Goal: Task Accomplishment & Management: Manage account settings

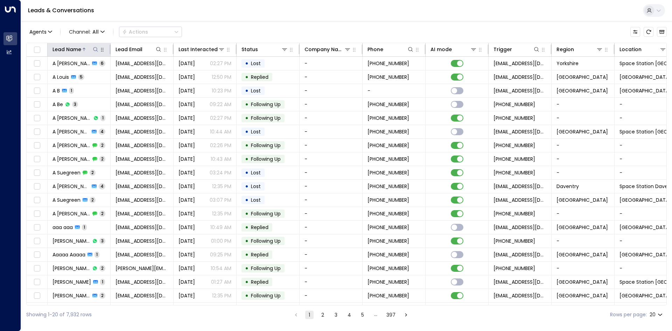
click at [95, 49] on icon at bounding box center [96, 50] width 6 height 6
click at [104, 71] on input "text" at bounding box center [95, 74] width 97 height 13
type input "*****"
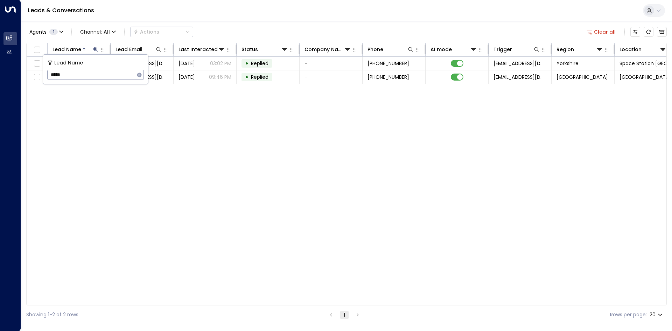
click at [130, 119] on div "Lead Name Lead Email Last Interacted Status Company Name Phone AI mode Trigger …" at bounding box center [346, 174] width 640 height 262
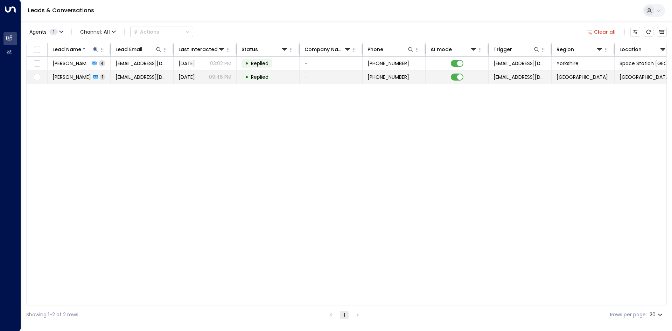
click at [109, 76] on td "[PERSON_NAME] 1" at bounding box center [79, 76] width 63 height 13
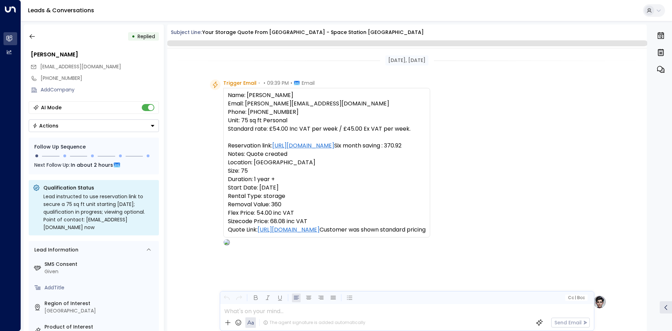
scroll to position [257, 0]
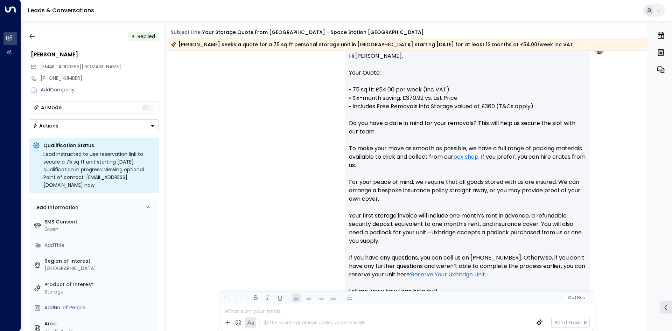
click at [151, 124] on icon "Button group with a nested menu" at bounding box center [152, 125] width 5 height 5
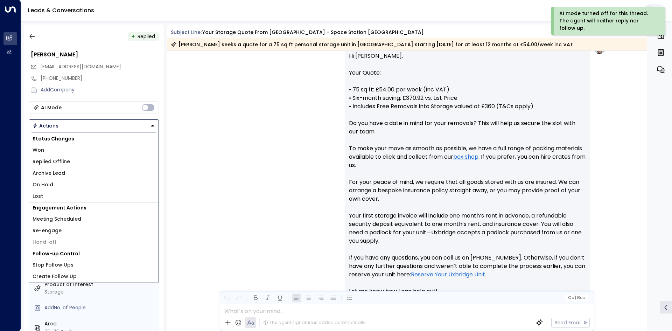
click at [45, 195] on li "Lost" at bounding box center [93, 196] width 129 height 12
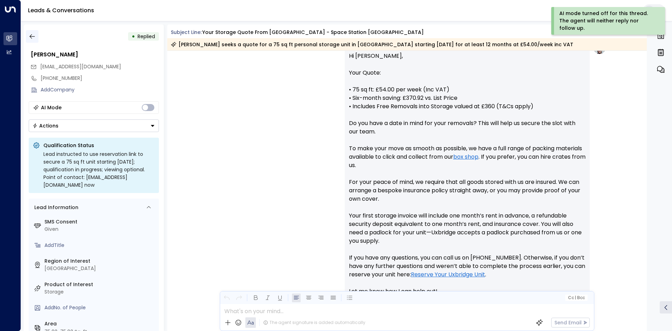
click at [36, 39] on button "button" at bounding box center [32, 36] width 13 height 13
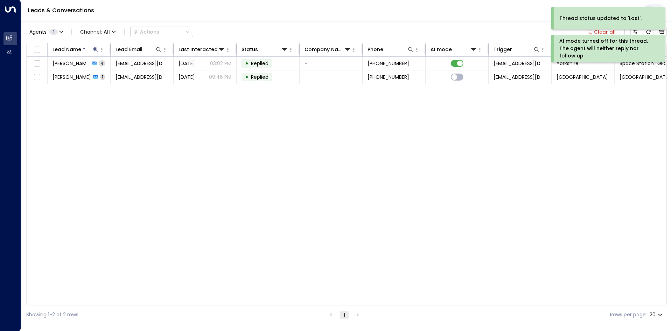
click at [83, 129] on div "Lead Name Lead Email Last Interacted Status Company Name Phone AI mode Trigger …" at bounding box center [346, 174] width 640 height 262
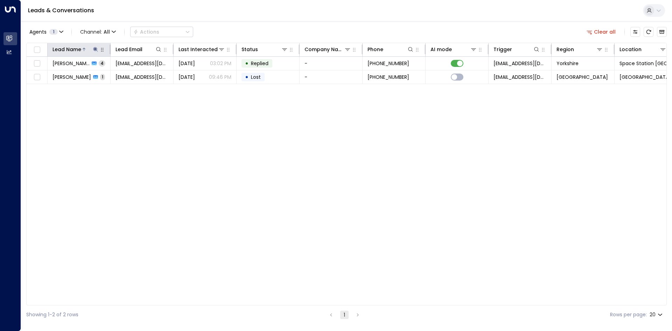
click at [96, 49] on icon at bounding box center [95, 49] width 5 height 5
click at [140, 74] on icon "button" at bounding box center [139, 74] width 5 height 5
click at [108, 73] on input "text" at bounding box center [95, 74] width 97 height 13
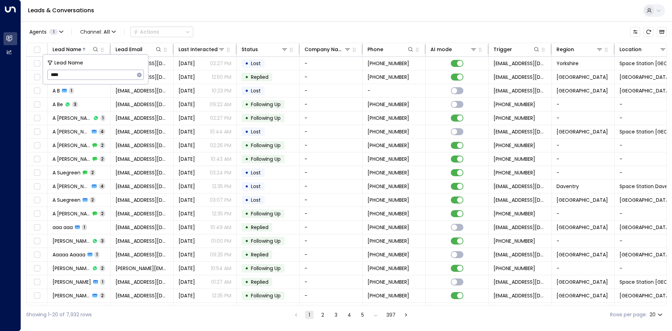
type input "*****"
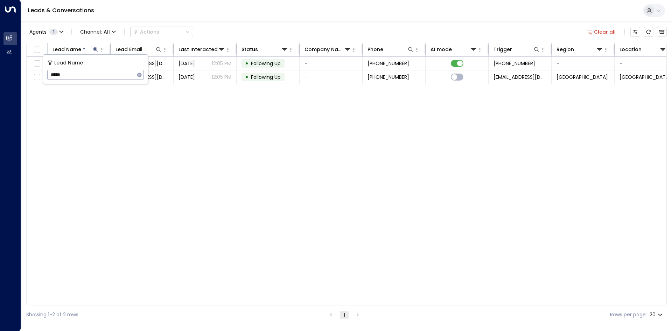
click at [121, 126] on div "Lead Name Lead Email Last Interacted Status Company Name Phone AI mode Trigger …" at bounding box center [346, 174] width 640 height 262
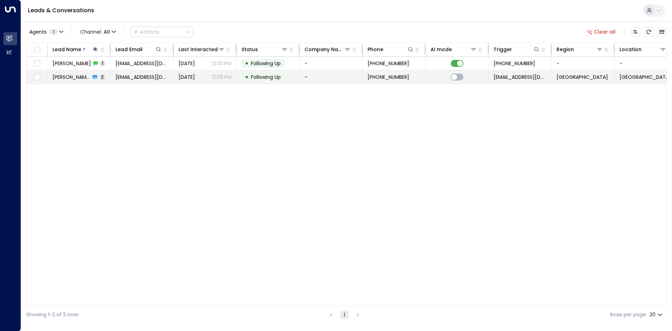
click at [135, 82] on td "[EMAIL_ADDRESS][DOMAIN_NAME]" at bounding box center [142, 76] width 63 height 13
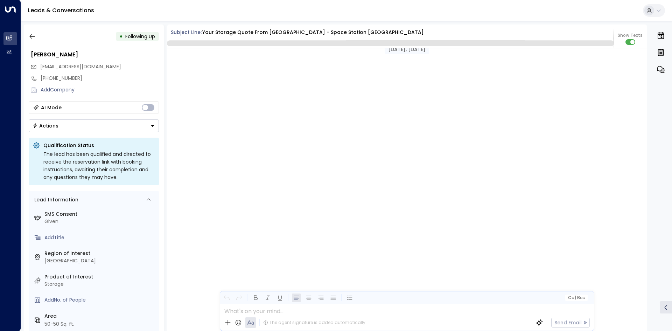
scroll to position [693, 0]
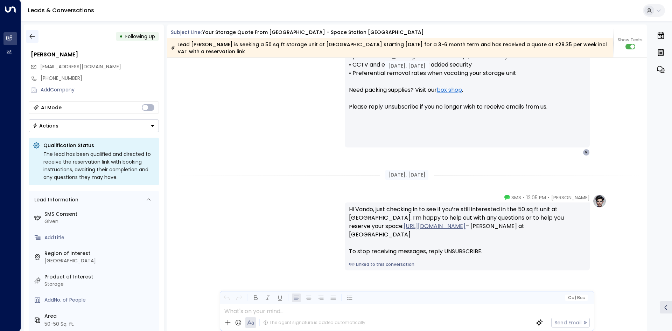
click at [32, 38] on icon "button" at bounding box center [32, 36] width 7 height 7
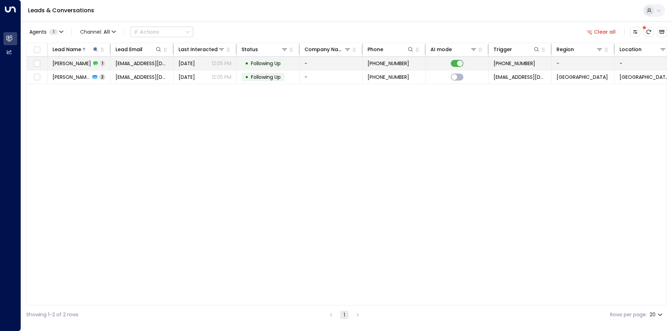
click at [120, 65] on span "[EMAIL_ADDRESS][DOMAIN_NAME]" at bounding box center [141, 63] width 53 height 7
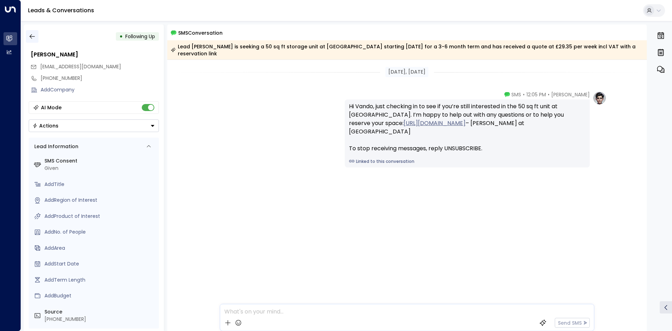
click at [33, 34] on icon "button" at bounding box center [32, 36] width 7 height 7
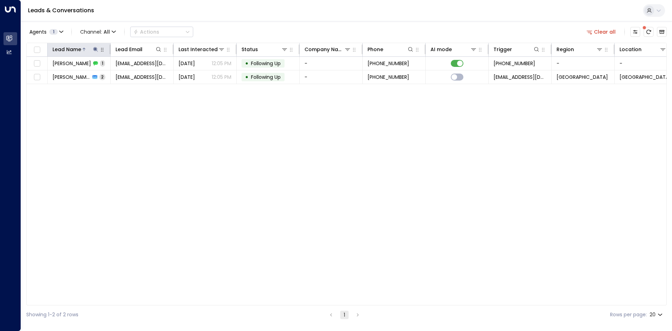
click at [94, 51] on icon at bounding box center [96, 50] width 6 height 6
click at [144, 73] on div "Lead Name ***** ​" at bounding box center [95, 69] width 105 height 29
click at [138, 74] on icon "button" at bounding box center [139, 74] width 5 height 5
click at [97, 73] on input "text" at bounding box center [95, 74] width 97 height 13
type input "*****"
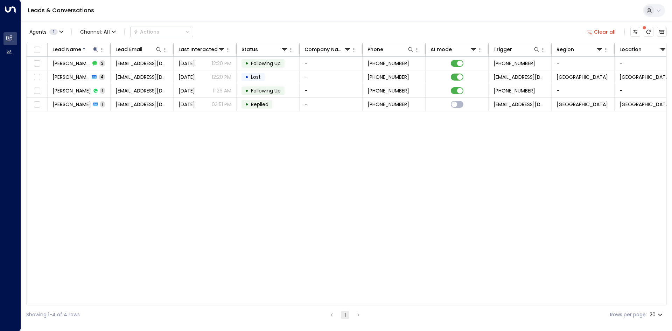
click at [111, 125] on div "Lead Name Lead Email Last Interacted Status Company Name Phone AI mode Trigger …" at bounding box center [346, 174] width 640 height 262
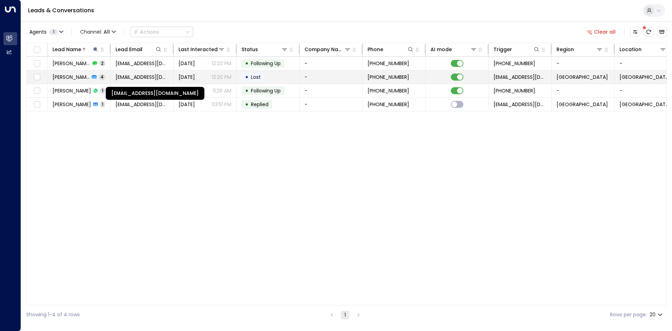
click at [137, 75] on span "[EMAIL_ADDRESS][DOMAIN_NAME]" at bounding box center [141, 76] width 53 height 7
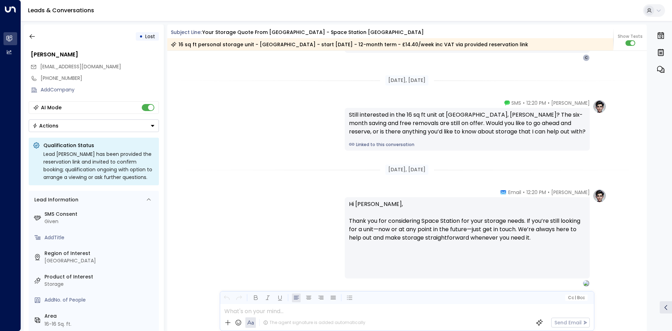
scroll to position [999, 0]
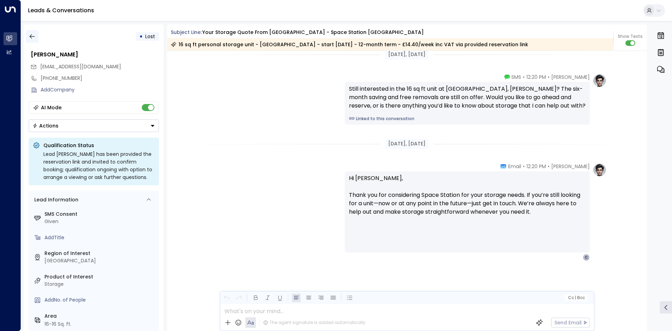
click at [28, 36] on button "button" at bounding box center [32, 36] width 13 height 13
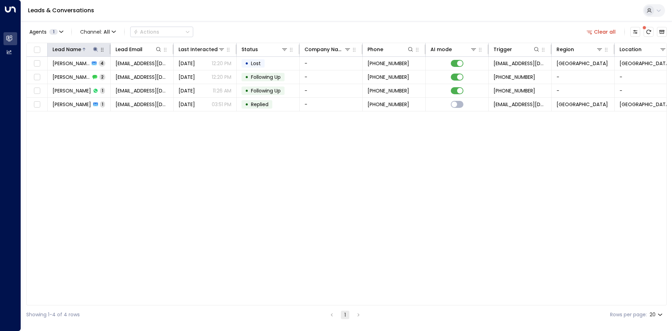
click at [95, 49] on icon at bounding box center [95, 49] width 5 height 5
click at [137, 73] on icon "button" at bounding box center [139, 75] width 6 height 6
click at [123, 73] on input "text" at bounding box center [95, 74] width 97 height 13
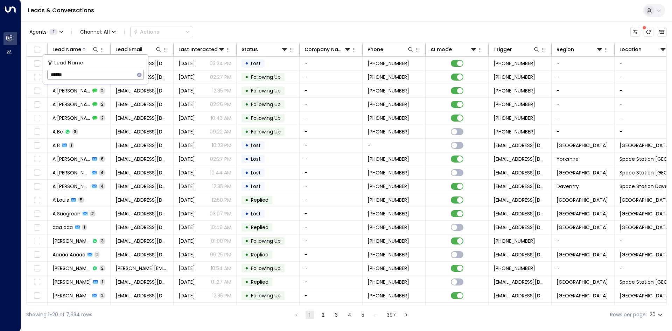
type input "******"
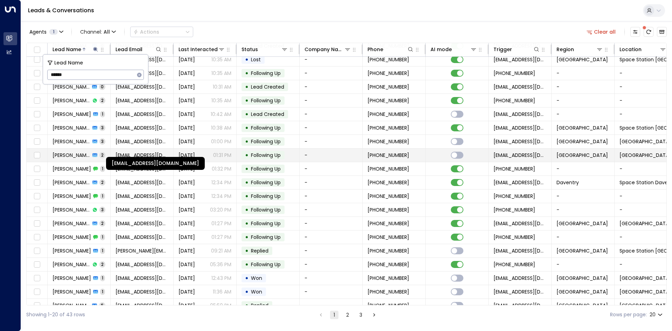
scroll to position [27, 0]
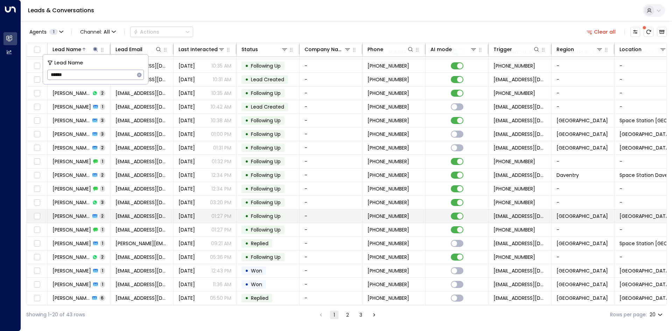
click at [150, 218] on td "[EMAIL_ADDRESS][DOMAIN_NAME]" at bounding box center [142, 215] width 63 height 13
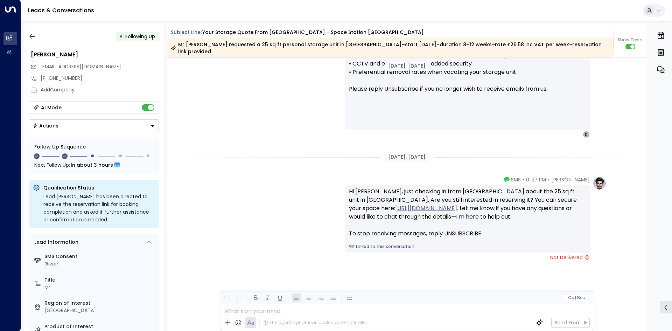
scroll to position [696, 0]
click at [32, 34] on icon "button" at bounding box center [32, 36] width 7 height 7
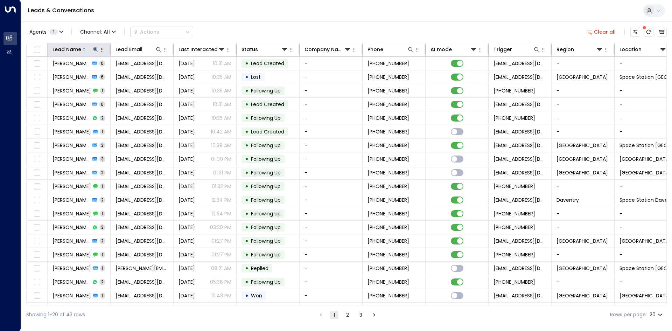
click at [95, 49] on icon at bounding box center [95, 49] width 5 height 5
click at [139, 73] on icon "button" at bounding box center [139, 74] width 5 height 5
click at [101, 73] on input "text" at bounding box center [95, 74] width 97 height 13
type input "*****"
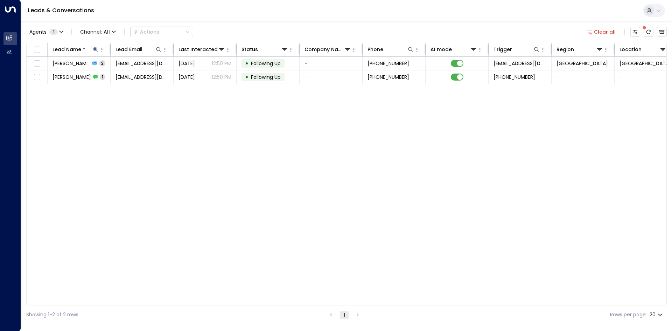
click at [121, 121] on div "Lead Name Lead Email Last Interacted Status Company Name Phone AI mode Trigger …" at bounding box center [346, 174] width 640 height 262
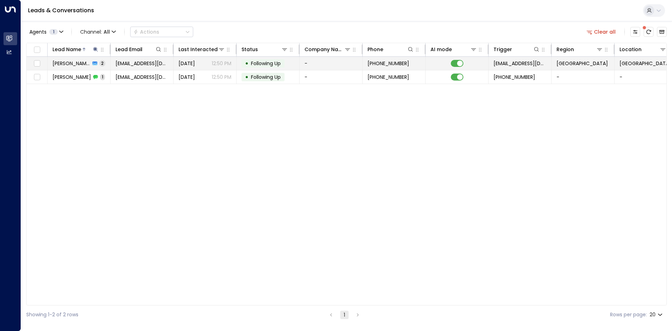
click at [116, 66] on span "[EMAIL_ADDRESS][DOMAIN_NAME]" at bounding box center [141, 63] width 53 height 7
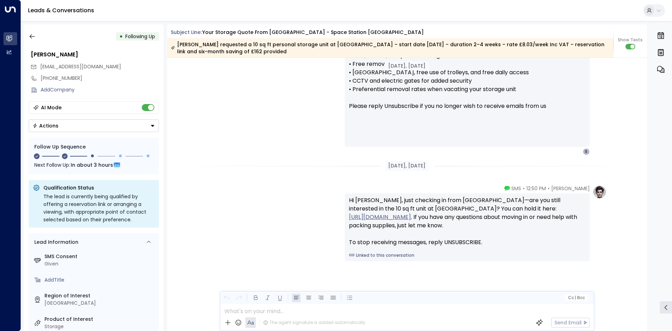
scroll to position [619, 0]
click at [37, 37] on button "button" at bounding box center [32, 36] width 13 height 13
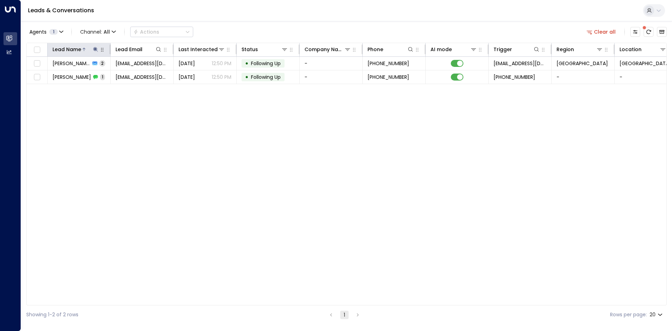
click at [96, 47] on icon at bounding box center [96, 50] width 6 height 6
click at [140, 76] on icon "button" at bounding box center [139, 74] width 5 height 5
click at [115, 72] on input "text" at bounding box center [95, 74] width 97 height 13
type input "*****"
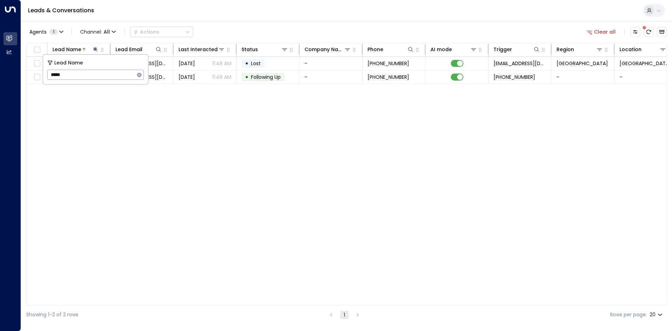
click at [198, 133] on div "Lead Name Lead Email Last Interacted Status Company Name Phone AI mode Trigger …" at bounding box center [346, 174] width 640 height 262
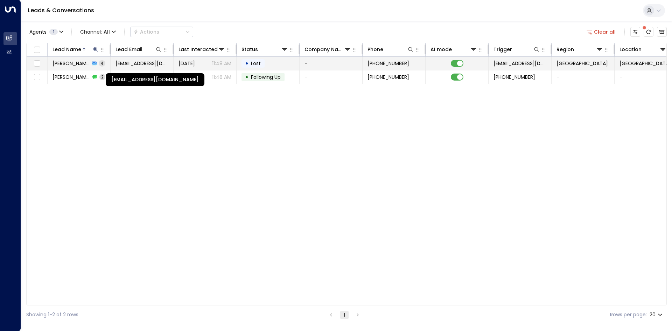
click at [157, 66] on span "[EMAIL_ADDRESS][DOMAIN_NAME]" at bounding box center [141, 63] width 53 height 7
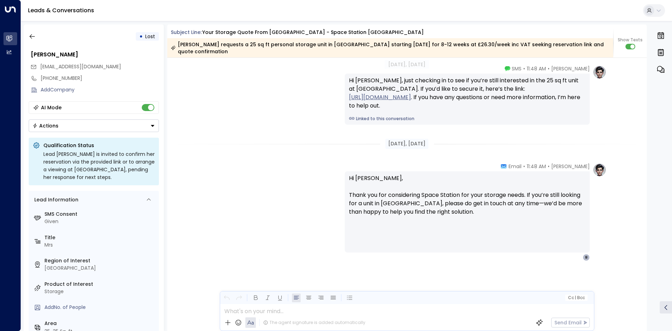
scroll to position [1271, 0]
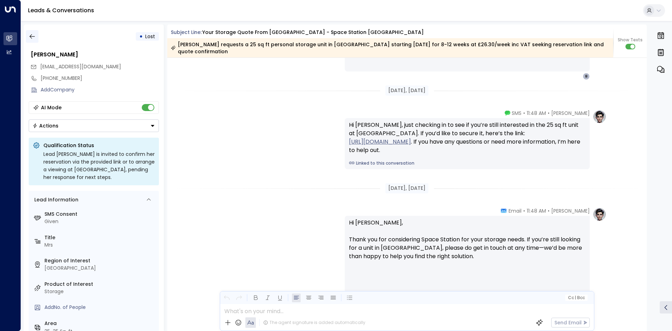
click at [34, 39] on icon "button" at bounding box center [32, 36] width 7 height 7
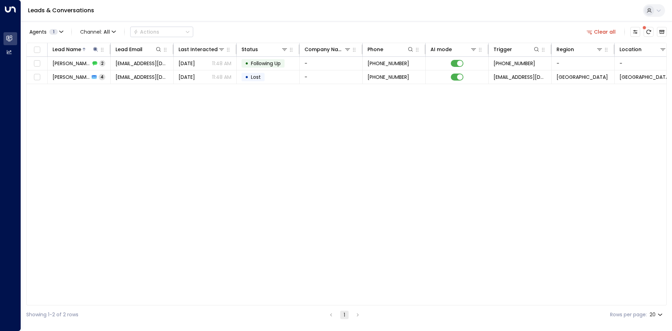
click at [600, 31] on button "Clear all" at bounding box center [601, 32] width 35 height 10
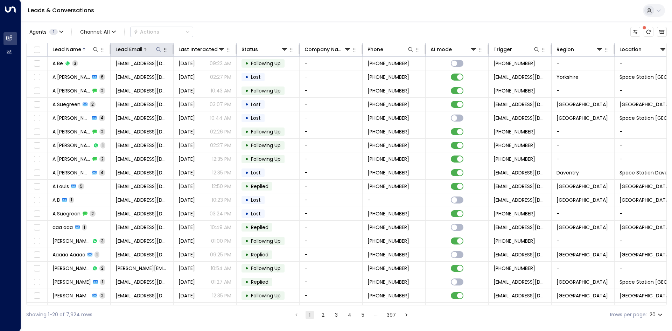
click at [157, 49] on icon at bounding box center [159, 50] width 6 height 6
type input "**********"
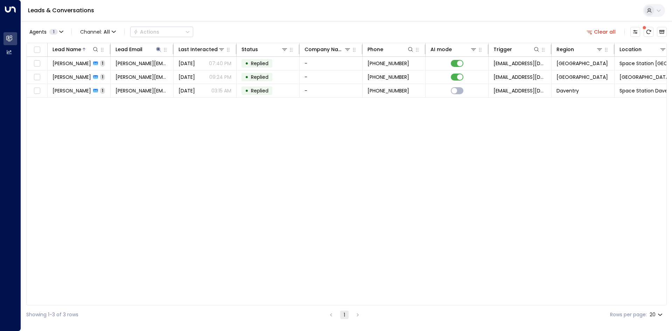
click at [201, 136] on div "Lead Name Lead Email Last Interacted Status Company Name Phone AI mode Trigger …" at bounding box center [346, 174] width 640 height 262
click at [365, 142] on div "Lead Name Lead Email Last Interacted Status Company Name Phone AI mode Trigger …" at bounding box center [346, 174] width 640 height 262
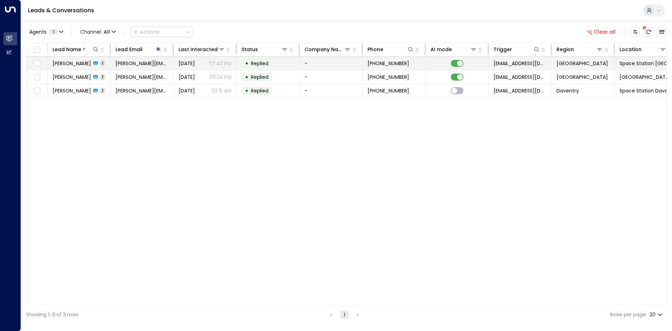
click at [171, 61] on td "[PERSON_NAME][EMAIL_ADDRESS][DOMAIN_NAME]" at bounding box center [142, 63] width 63 height 13
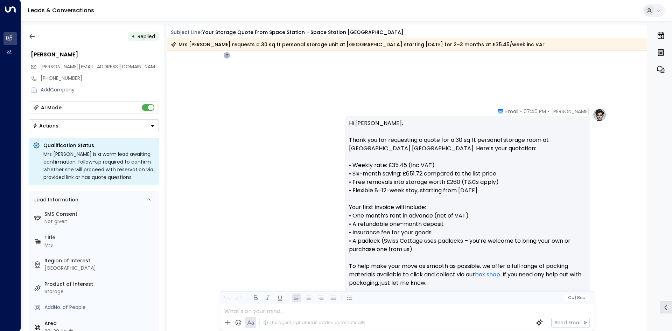
scroll to position [187, 0]
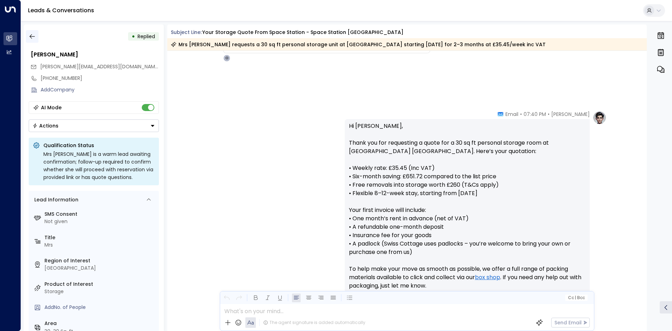
click at [35, 37] on icon "button" at bounding box center [32, 36] width 7 height 7
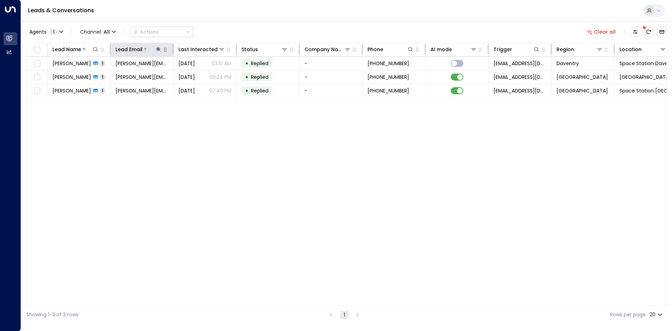
click at [159, 49] on icon at bounding box center [158, 49] width 5 height 5
click at [201, 77] on icon "button" at bounding box center [202, 75] width 6 height 6
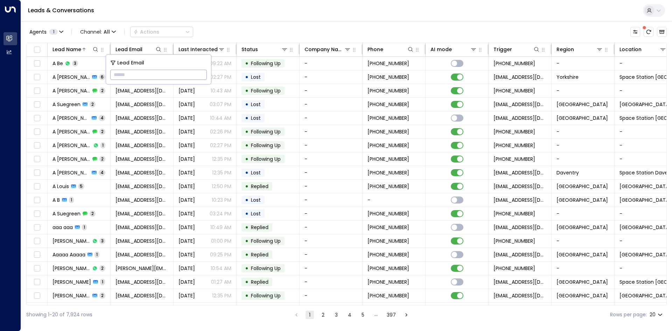
type input "**********"
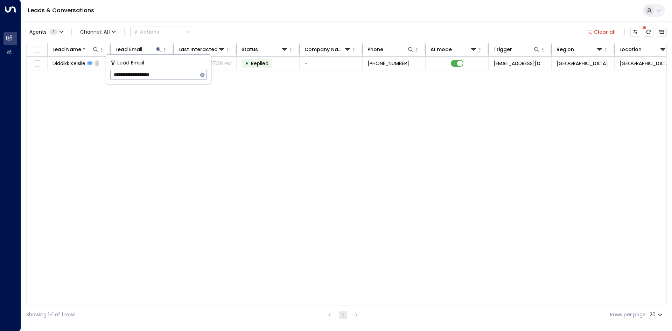
click at [192, 129] on div "Lead Name Lead Email Last Interacted Status Company Name Phone AI mode Trigger …" at bounding box center [346, 174] width 640 height 262
click at [161, 50] on icon at bounding box center [159, 50] width 6 height 6
click at [202, 76] on icon "button" at bounding box center [202, 75] width 6 height 6
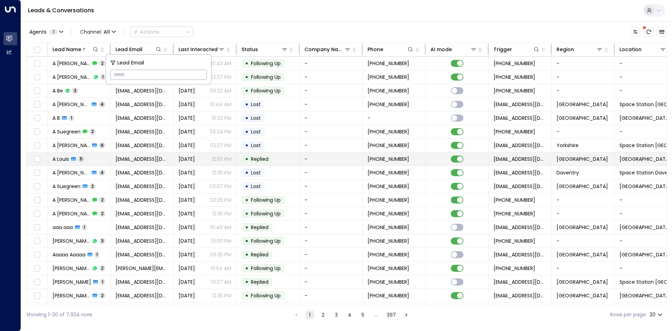
type input "**********"
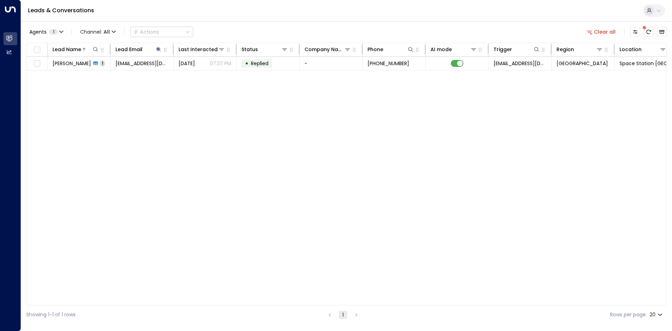
click at [462, 127] on div "Lead Name Lead Email Last Interacted Status Company Name Phone AI mode Trigger …" at bounding box center [346, 174] width 640 height 262
click at [158, 48] on icon at bounding box center [158, 49] width 5 height 5
click at [203, 76] on icon "button" at bounding box center [202, 75] width 6 height 6
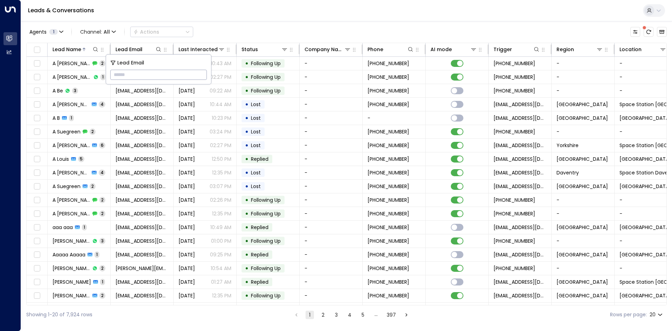
type input "**********"
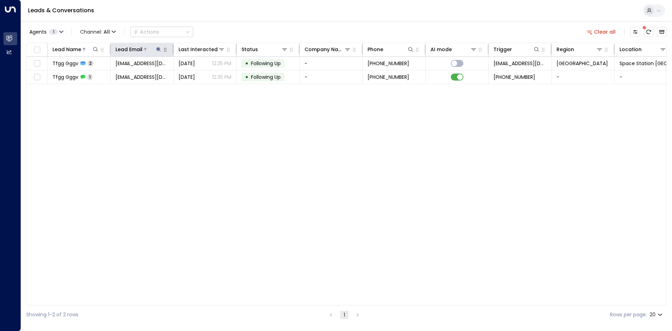
click at [156, 50] on icon at bounding box center [159, 50] width 6 height 6
click at [203, 74] on icon "button" at bounding box center [202, 74] width 5 height 5
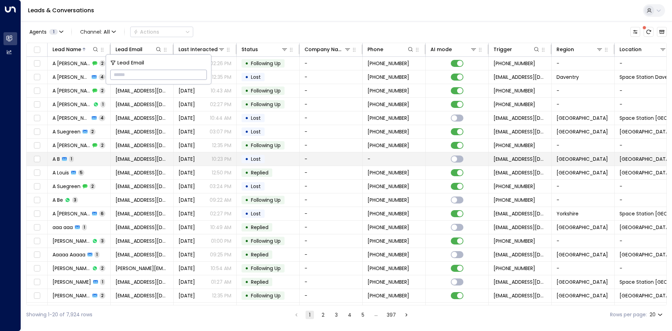
type input "**********"
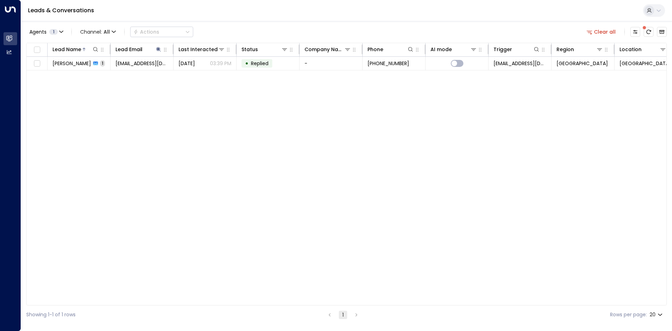
click at [287, 164] on div "Lead Name Lead Email Last Interacted Status Company Name Phone AI mode Trigger …" at bounding box center [346, 174] width 640 height 262
click at [157, 47] on icon at bounding box center [159, 50] width 6 height 6
click at [159, 50] on icon at bounding box center [158, 49] width 5 height 5
drag, startPoint x: 198, startPoint y: 75, endPoint x: 190, endPoint y: 74, distance: 8.1
click at [198, 75] on button "button" at bounding box center [202, 74] width 9 height 9
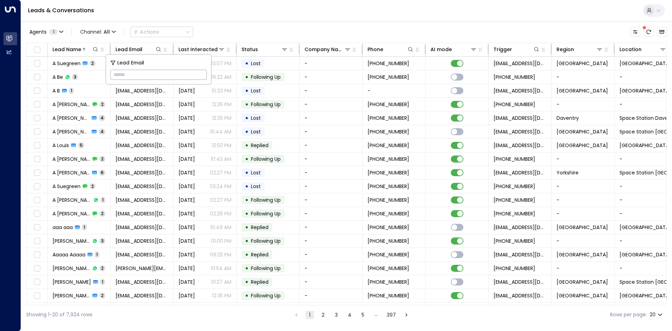
type input "**********"
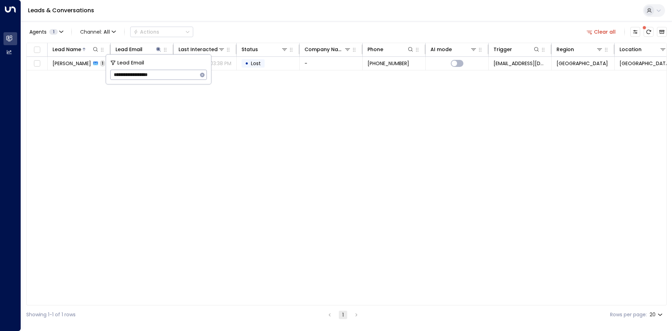
drag, startPoint x: 339, startPoint y: 106, endPoint x: 353, endPoint y: 105, distance: 14.0
click at [339, 106] on div "Lead Name Lead Email Last Interacted Status Company Name Phone AI mode Trigger …" at bounding box center [346, 174] width 640 height 262
click at [160, 50] on icon at bounding box center [159, 50] width 6 height 6
click at [158, 52] on icon at bounding box center [159, 50] width 6 height 6
click at [202, 74] on icon "button" at bounding box center [202, 75] width 6 height 6
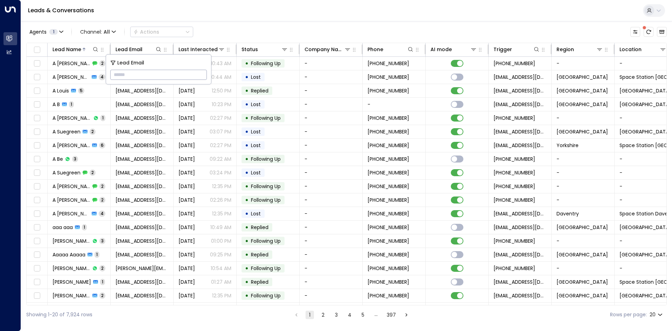
type input "**********"
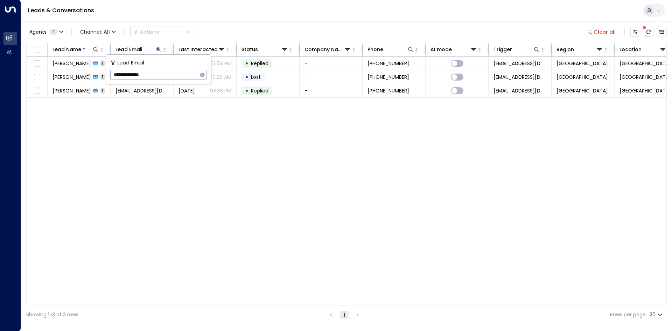
drag, startPoint x: 348, startPoint y: 131, endPoint x: 380, endPoint y: 123, distance: 33.1
click at [348, 131] on div "Lead Name Lead Email Last Interacted Status Company Name Phone AI mode Trigger …" at bounding box center [346, 174] width 640 height 262
click at [159, 48] on icon at bounding box center [159, 50] width 6 height 6
click at [203, 74] on icon "button" at bounding box center [202, 74] width 5 height 5
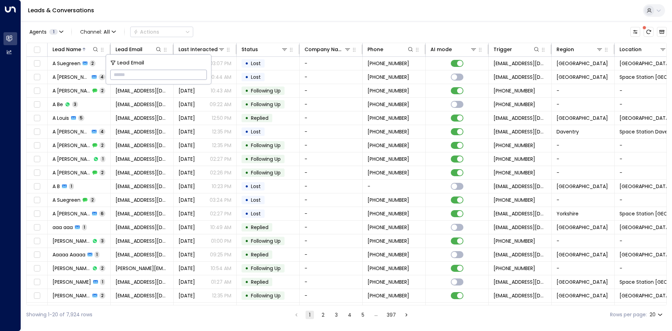
type input "**********"
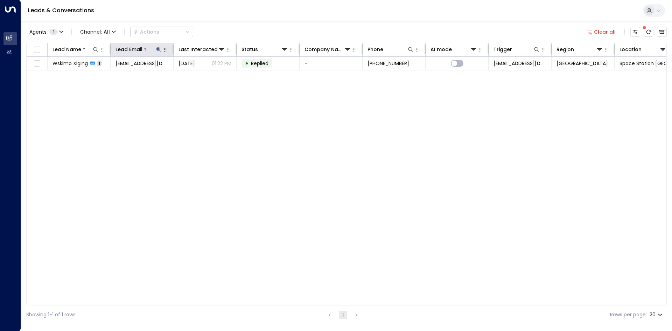
click at [161, 49] on icon at bounding box center [159, 50] width 6 height 6
click at [203, 75] on icon "button" at bounding box center [202, 74] width 5 height 5
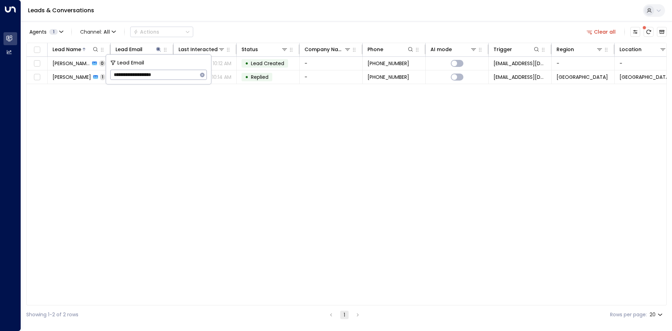
type input "**********"
drag, startPoint x: 203, startPoint y: 76, endPoint x: 150, endPoint y: 81, distance: 53.5
click at [203, 75] on icon "button" at bounding box center [202, 75] width 6 height 6
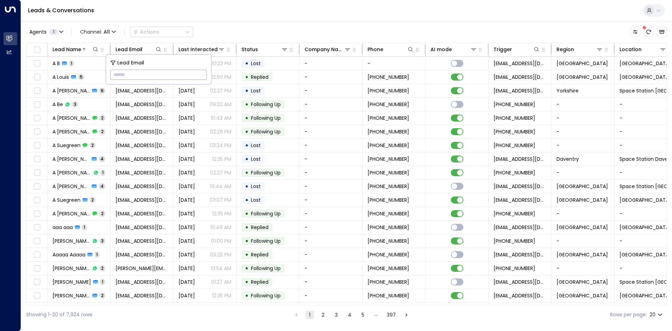
type input "**********"
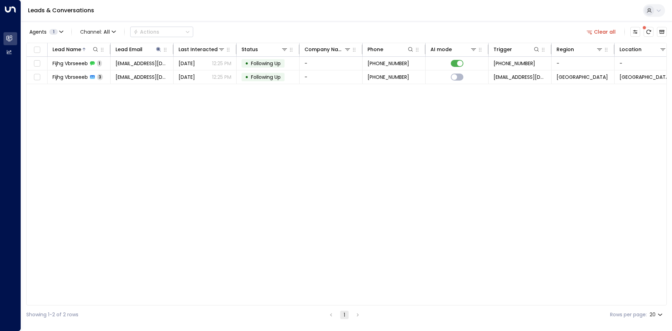
click at [274, 128] on div "Lead Name Lead Email Last Interacted Status Company Name Phone AI mode Trigger …" at bounding box center [346, 174] width 640 height 262
click at [158, 50] on icon at bounding box center [158, 49] width 5 height 5
click at [199, 74] on icon "button" at bounding box center [202, 75] width 6 height 6
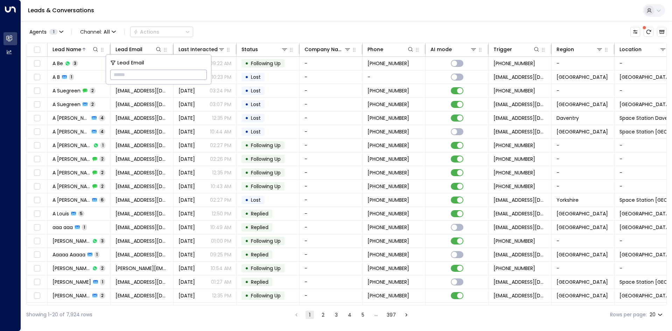
type input "**********"
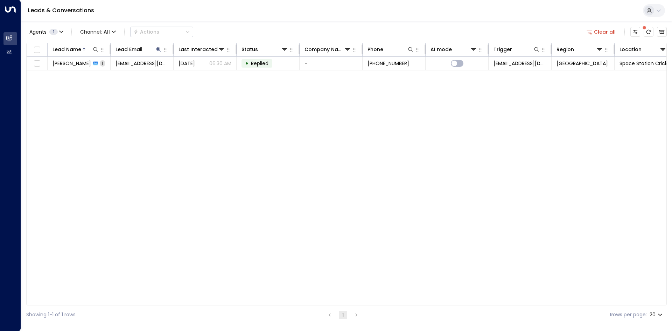
click at [170, 148] on div "Lead Name Lead Email Last Interacted Status Company Name Phone AI mode Trigger …" at bounding box center [346, 174] width 640 height 262
click at [156, 48] on icon at bounding box center [159, 50] width 6 height 6
click at [157, 50] on icon at bounding box center [159, 50] width 6 height 6
click at [200, 73] on icon "button" at bounding box center [202, 75] width 6 height 6
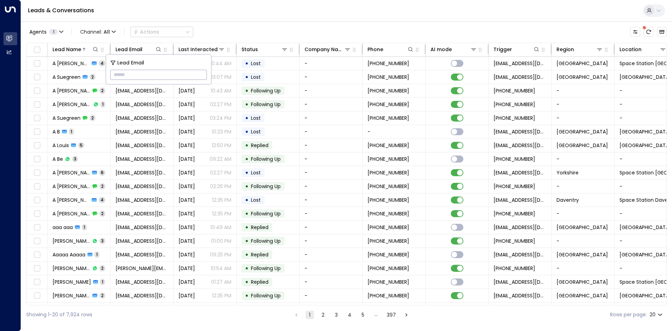
type input "**********"
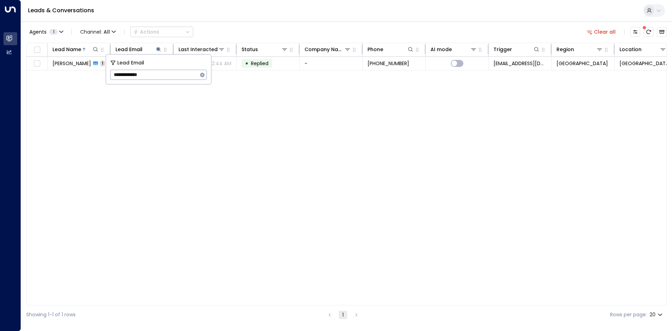
click at [360, 125] on div "Lead Name Lead Email Last Interacted Status Company Name Phone AI mode Trigger …" at bounding box center [346, 174] width 640 height 262
click at [157, 50] on icon at bounding box center [158, 49] width 5 height 5
click at [158, 48] on icon at bounding box center [158, 49] width 5 height 5
click at [203, 75] on icon "button" at bounding box center [202, 75] width 6 height 6
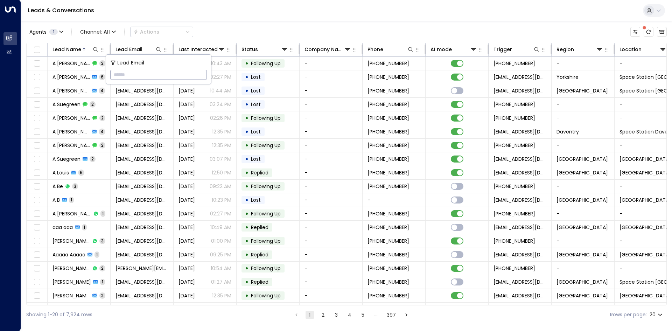
click at [183, 77] on input "text" at bounding box center [158, 74] width 97 height 13
paste input "**********"
type input "**********"
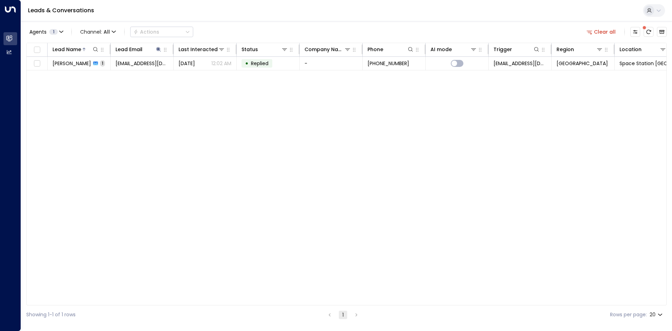
click at [590, 30] on icon "button" at bounding box center [589, 32] width 6 height 6
